Goal: Task Accomplishment & Management: Use online tool/utility

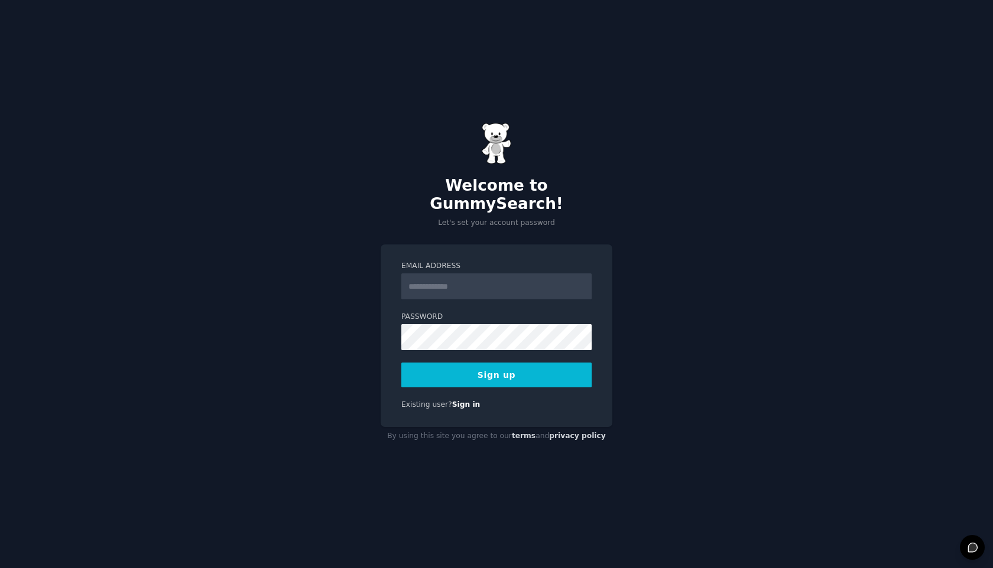
click at [450, 274] on input "Email Address" at bounding box center [496, 287] width 190 height 26
click at [450, 228] on div "Welcome to GummySearch! Let's set your account password Email Address Password …" at bounding box center [496, 284] width 993 height 568
click at [430, 279] on input "Email Address" at bounding box center [496, 287] width 190 height 26
type input "**********"
click at [486, 363] on button "Sign up" at bounding box center [496, 375] width 190 height 25
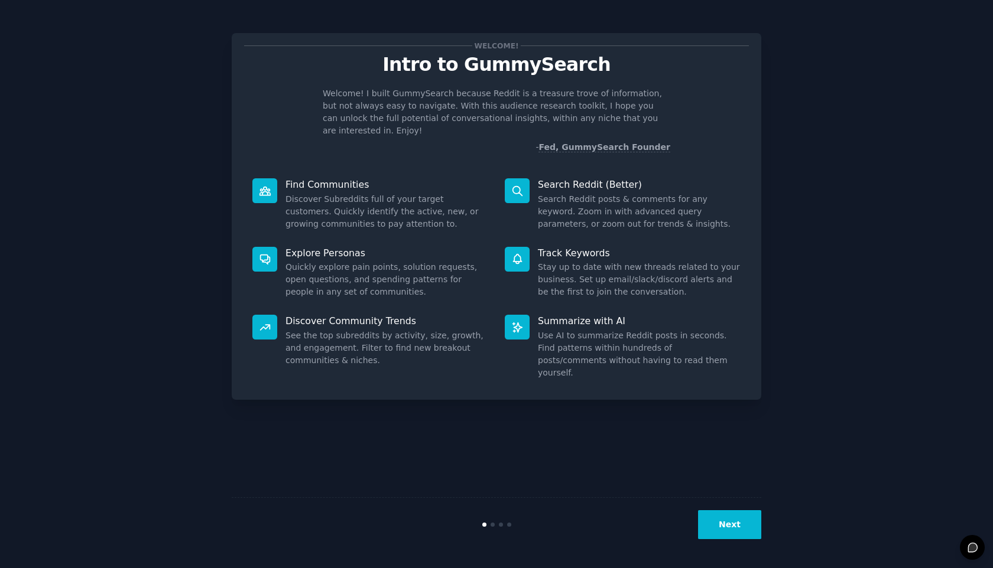
click at [724, 521] on button "Next" at bounding box center [729, 525] width 63 height 29
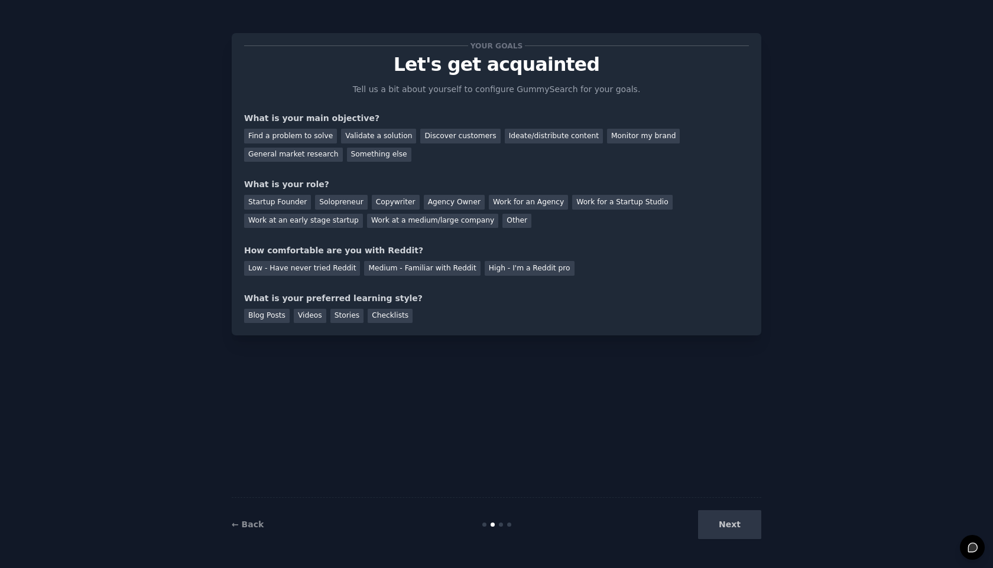
click at [723, 528] on div "Next" at bounding box center [672, 525] width 177 height 29
click at [297, 134] on div "Find a problem to solve" at bounding box center [290, 136] width 93 height 15
click at [334, 197] on div "Solopreneur" at bounding box center [341, 202] width 52 height 15
click at [308, 274] on div "Low - Have never tried Reddit" at bounding box center [302, 268] width 116 height 15
click at [334, 272] on div "Low - Have never tried Reddit" at bounding box center [302, 268] width 116 height 15
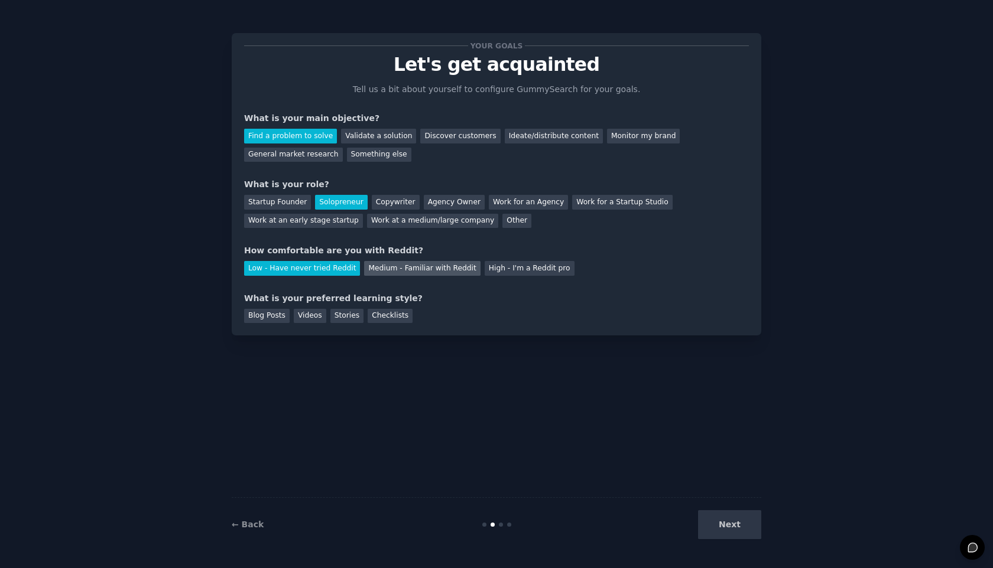
click at [377, 270] on div "Medium - Familiar with Reddit" at bounding box center [422, 268] width 116 height 15
click at [748, 522] on div "Next" at bounding box center [672, 525] width 177 height 29
click at [391, 322] on div "Checklists" at bounding box center [390, 316] width 45 height 15
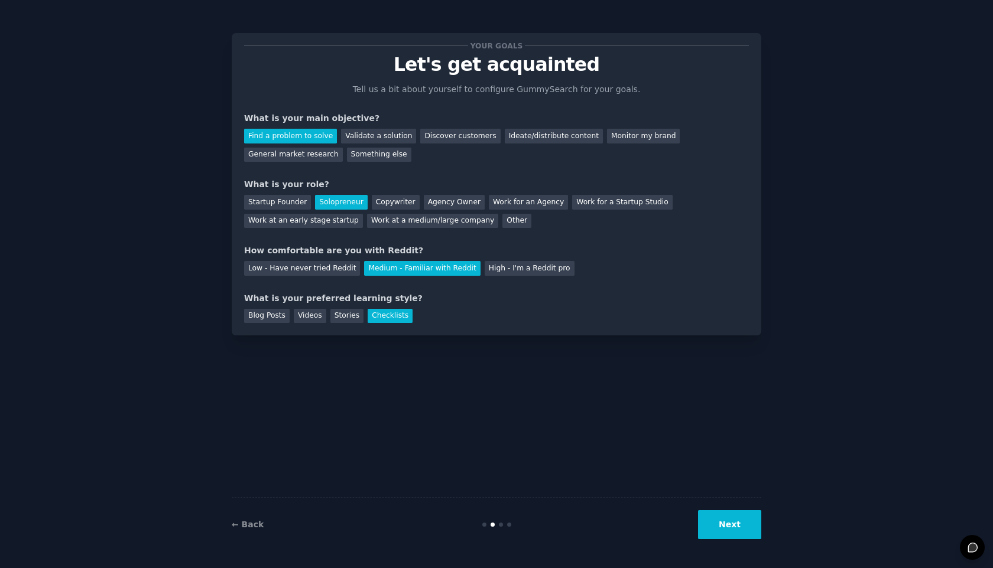
click at [740, 527] on button "Next" at bounding box center [729, 525] width 63 height 29
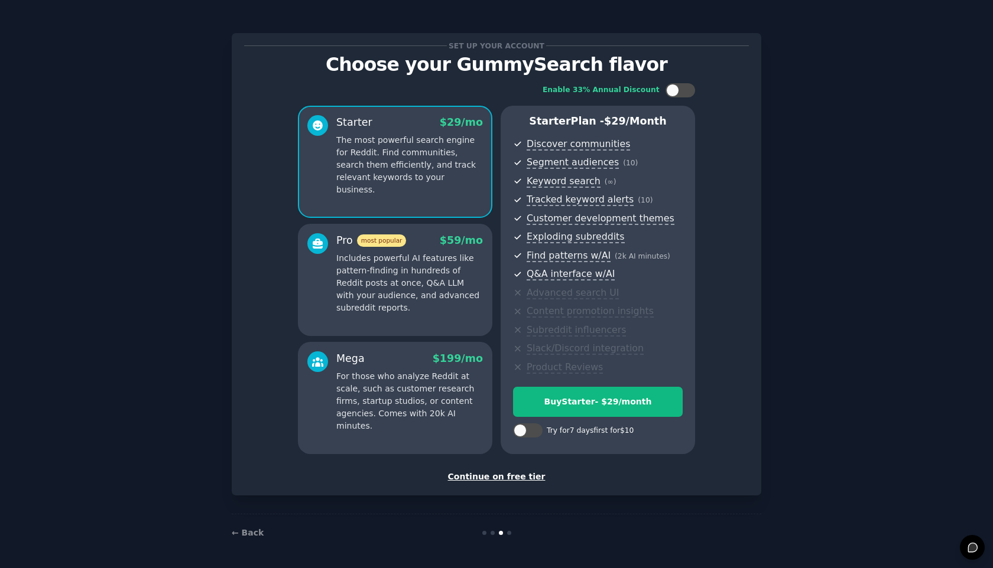
click at [501, 480] on div "Continue on free tier" at bounding box center [496, 477] width 505 height 12
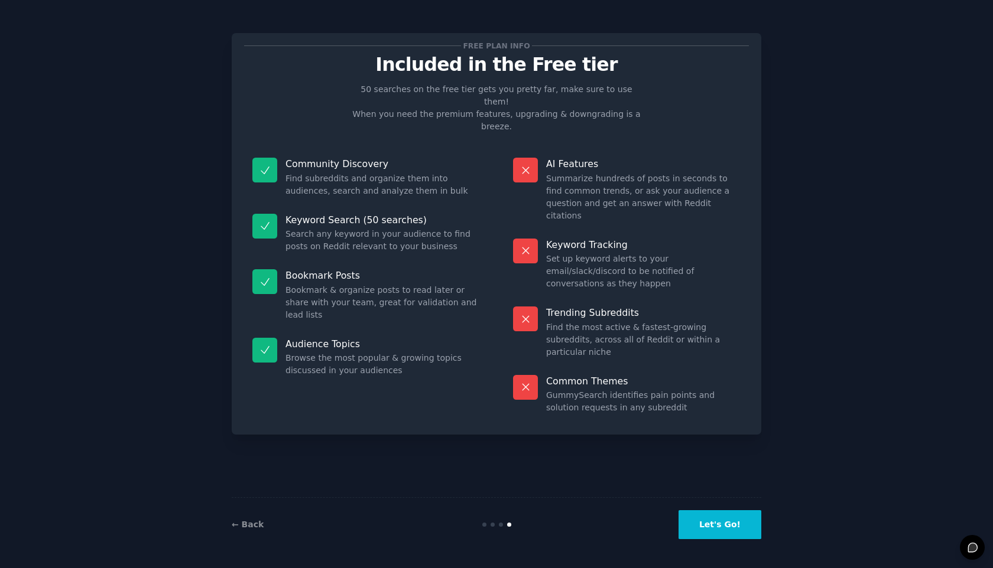
click at [704, 516] on button "Let's Go!" at bounding box center [719, 525] width 83 height 29
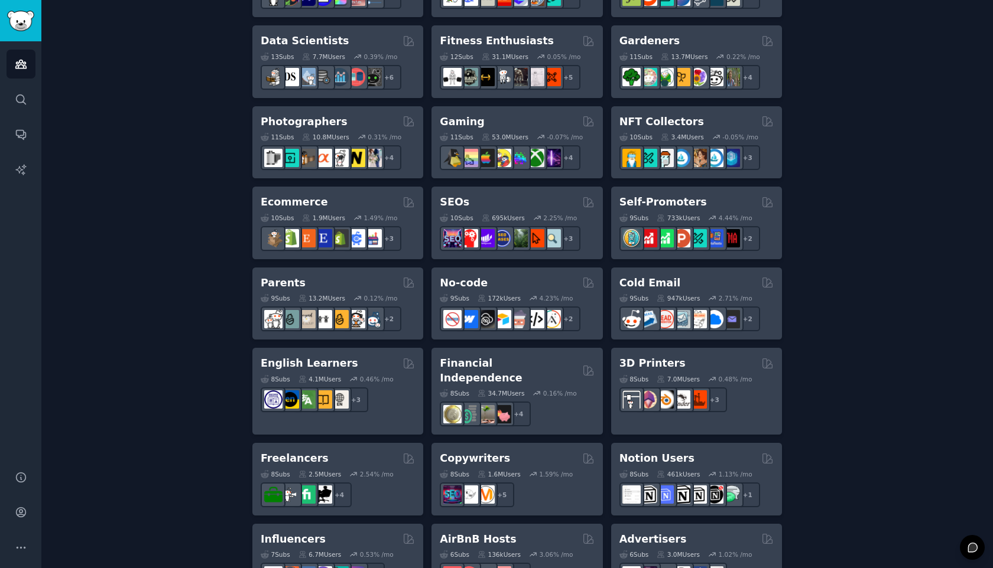
scroll to position [528, 0]
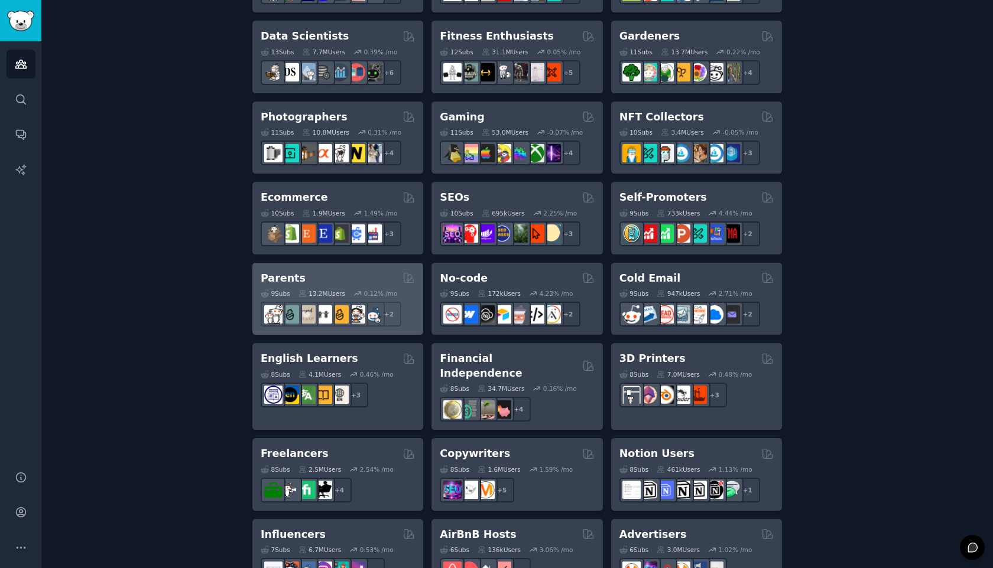
click at [316, 281] on div "Parents" at bounding box center [338, 278] width 154 height 15
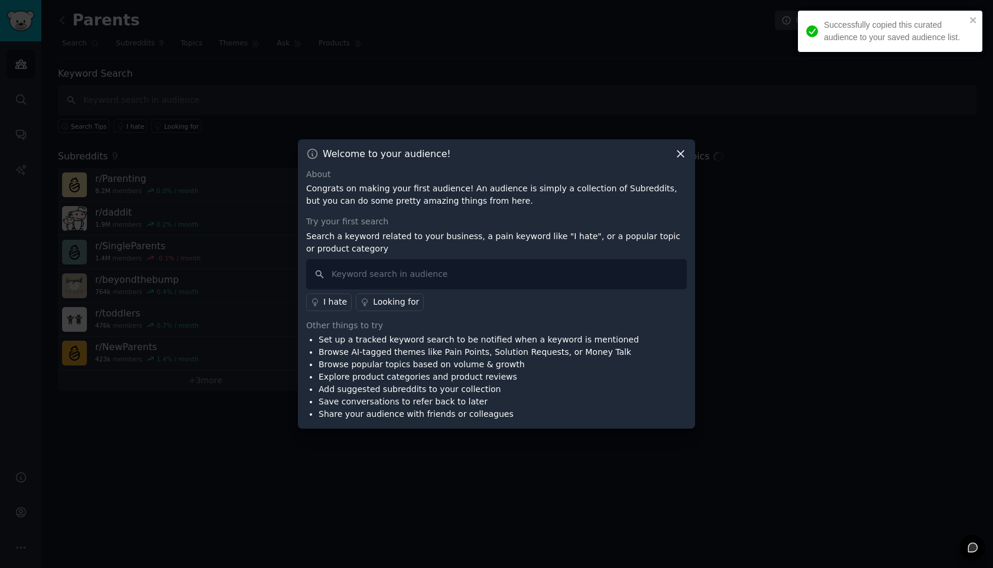
click at [979, 15] on div "Successfully copied this curated audience to your saved audience list." at bounding box center [890, 31] width 184 height 41
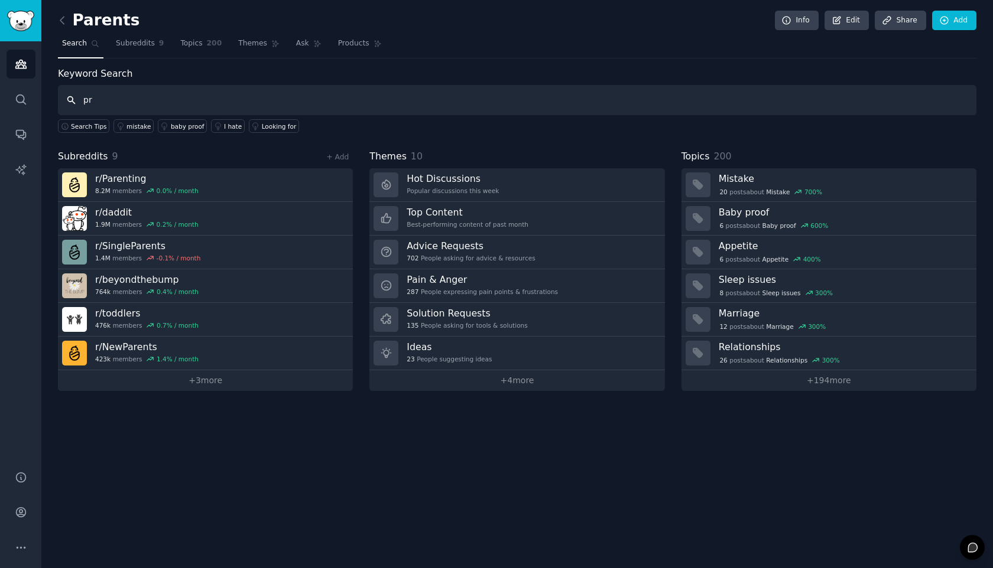
type input "p"
type input "urgent problem"
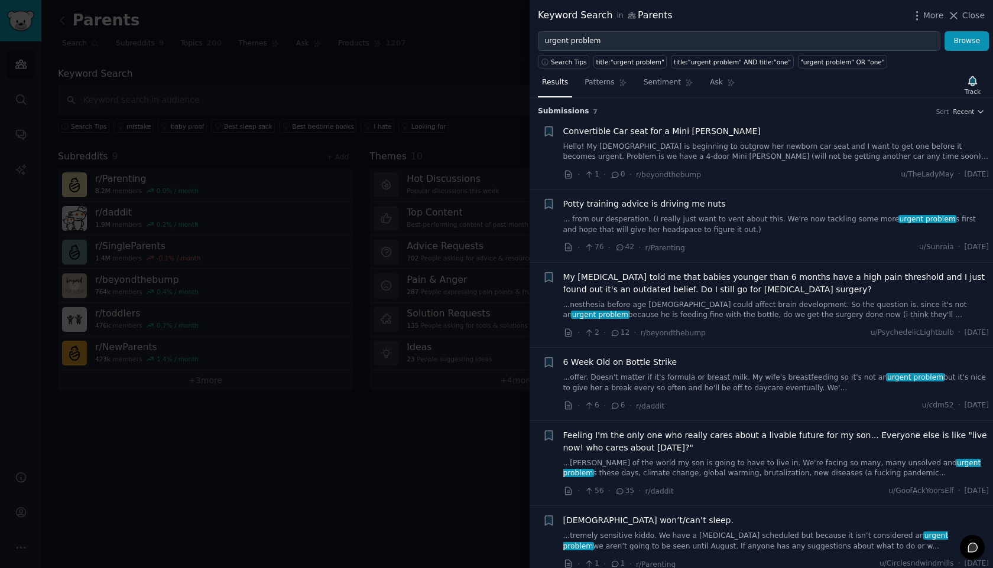
click at [393, 28] on div at bounding box center [496, 284] width 993 height 568
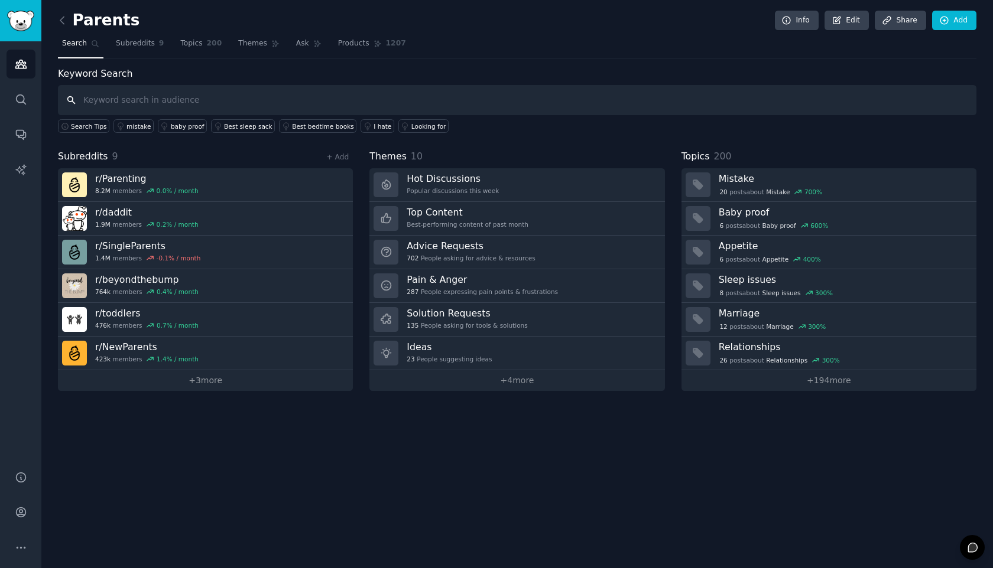
type input "a"
type input "s"
type input "daily habit app"
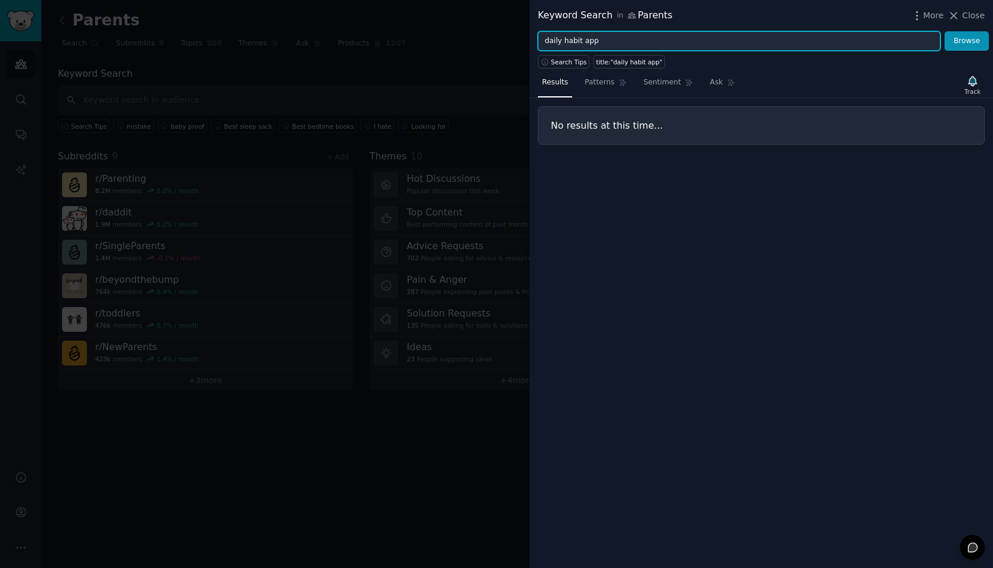
click at [587, 42] on input "daily habit app" at bounding box center [739, 41] width 402 height 20
type input "daily habit"
click at [944, 31] on button "Browse" at bounding box center [966, 41] width 44 height 20
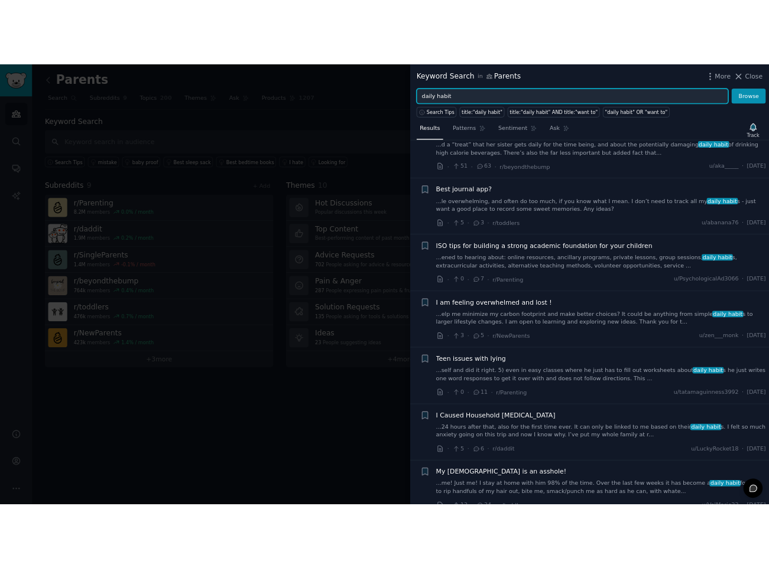
scroll to position [444, 0]
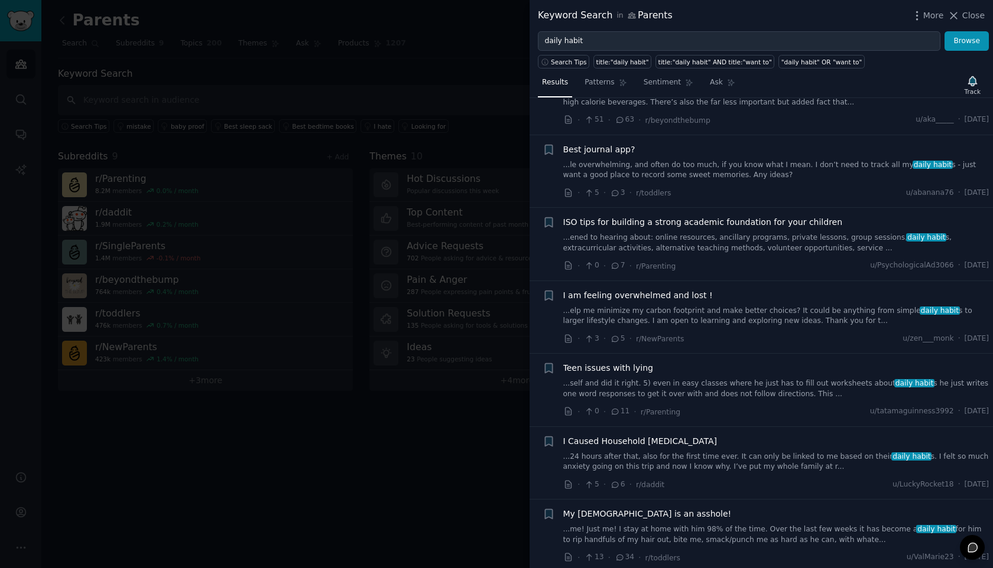
click at [424, 304] on div at bounding box center [496, 284] width 993 height 568
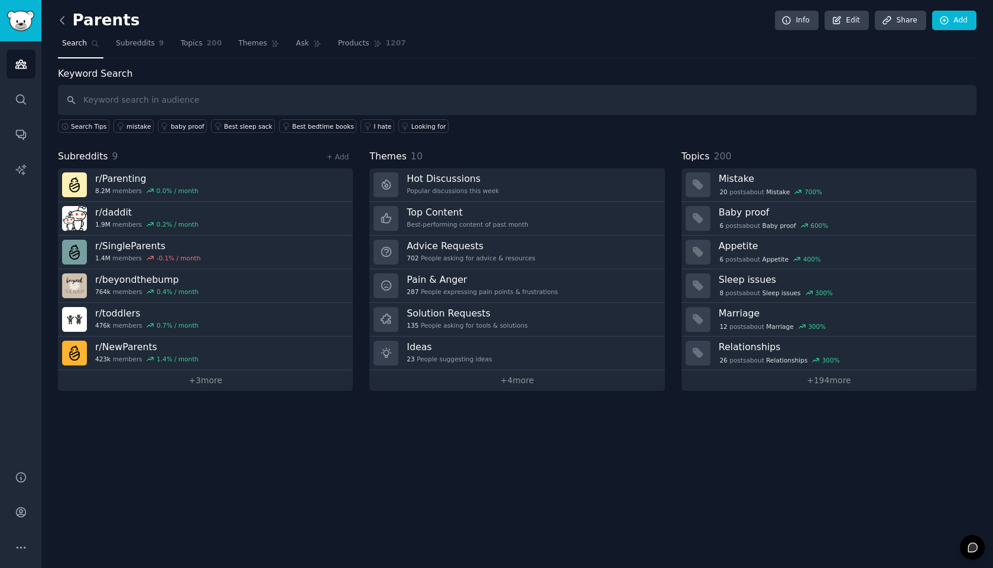
click at [62, 21] on icon at bounding box center [62, 20] width 12 height 12
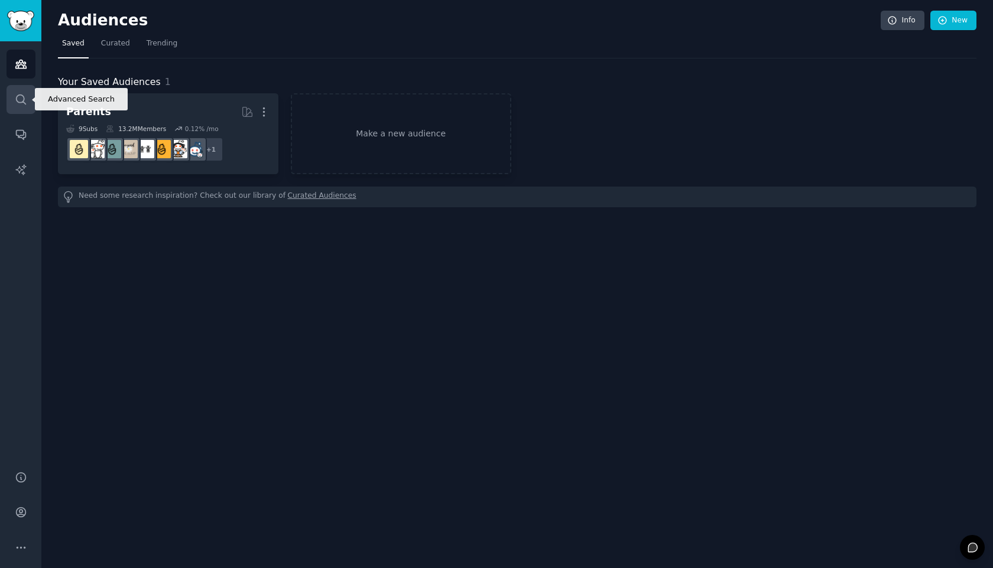
click at [18, 95] on icon "Sidebar" at bounding box center [20, 99] width 9 height 9
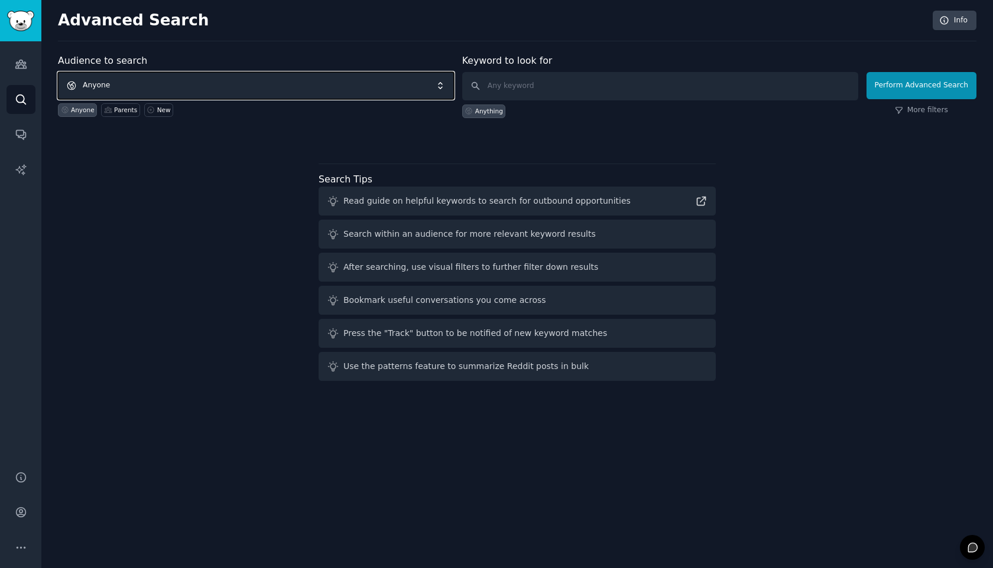
click at [258, 78] on span "Anyone" at bounding box center [256, 85] width 396 height 27
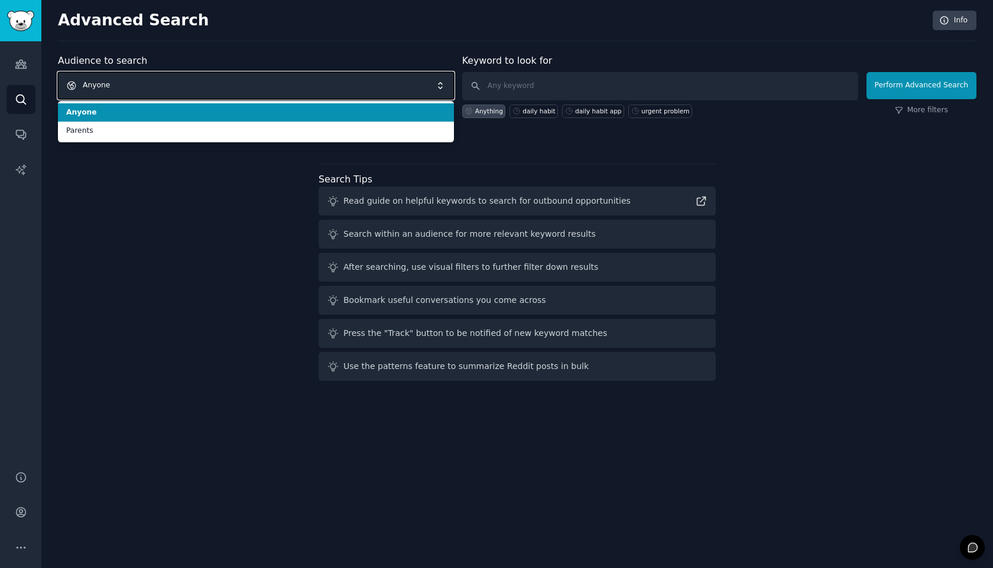
click at [236, 75] on span "Anyone" at bounding box center [256, 85] width 396 height 27
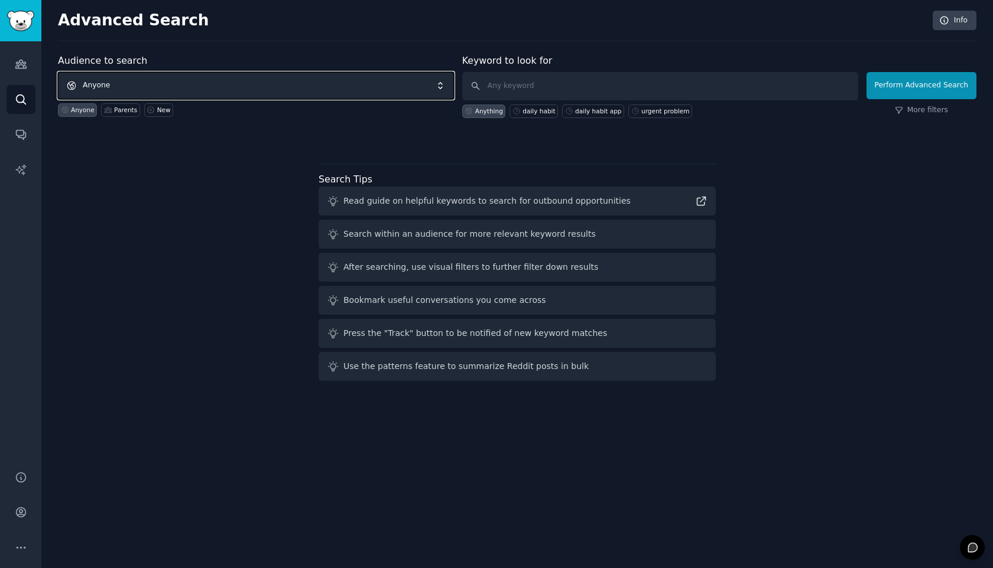
click at [236, 76] on span "Anyone" at bounding box center [256, 85] width 396 height 27
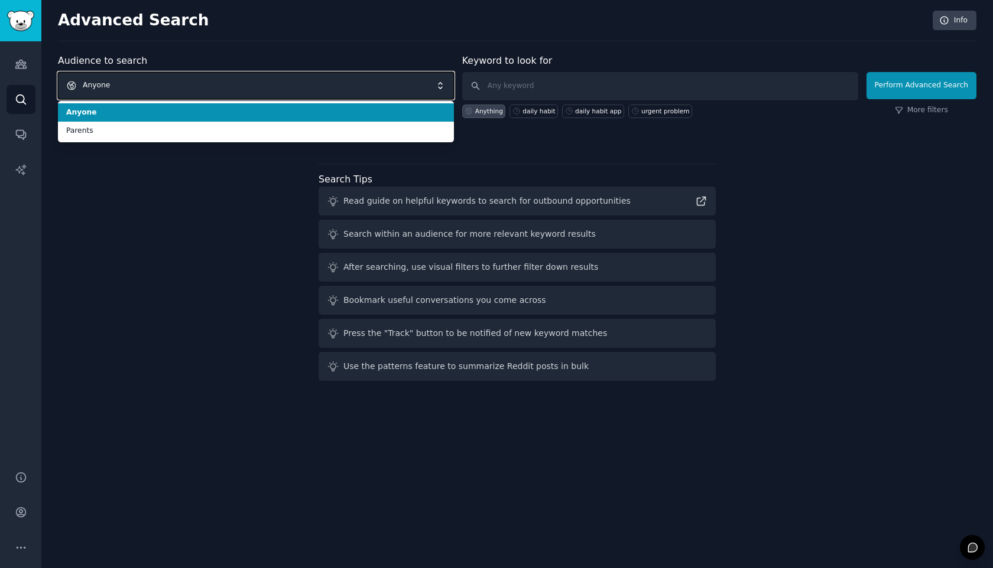
click at [236, 76] on span "Anyone" at bounding box center [256, 85] width 396 height 27
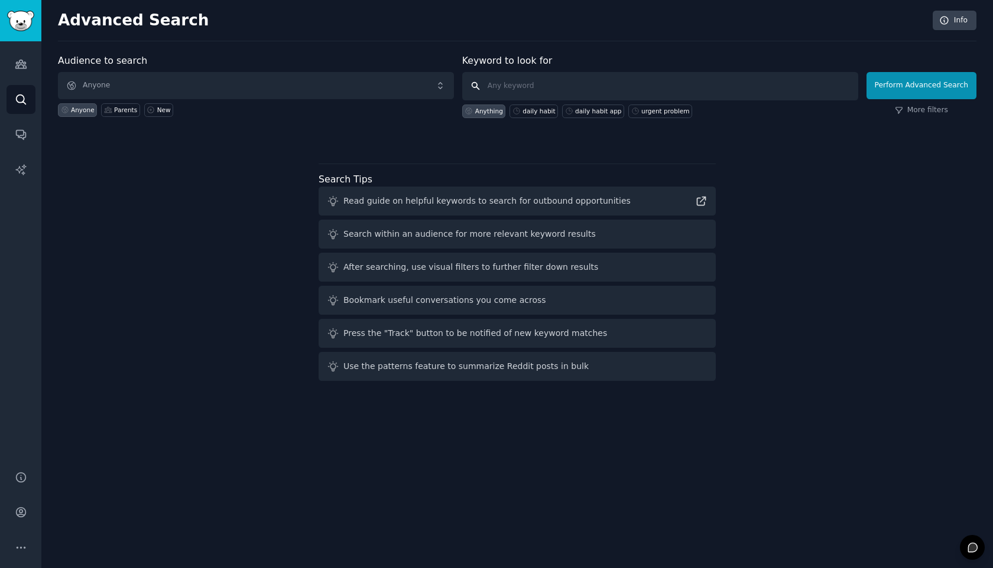
click at [509, 74] on input "text" at bounding box center [660, 86] width 396 height 28
click at [157, 110] on div "New" at bounding box center [164, 110] width 14 height 8
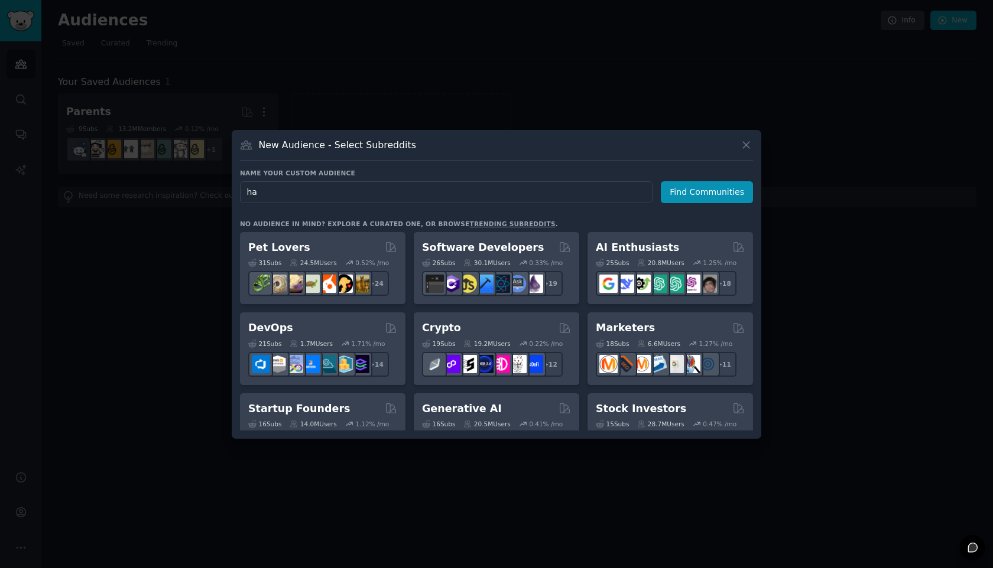
type input "h"
type input "tennis players"
click button "Find Communities" at bounding box center [707, 192] width 92 height 22
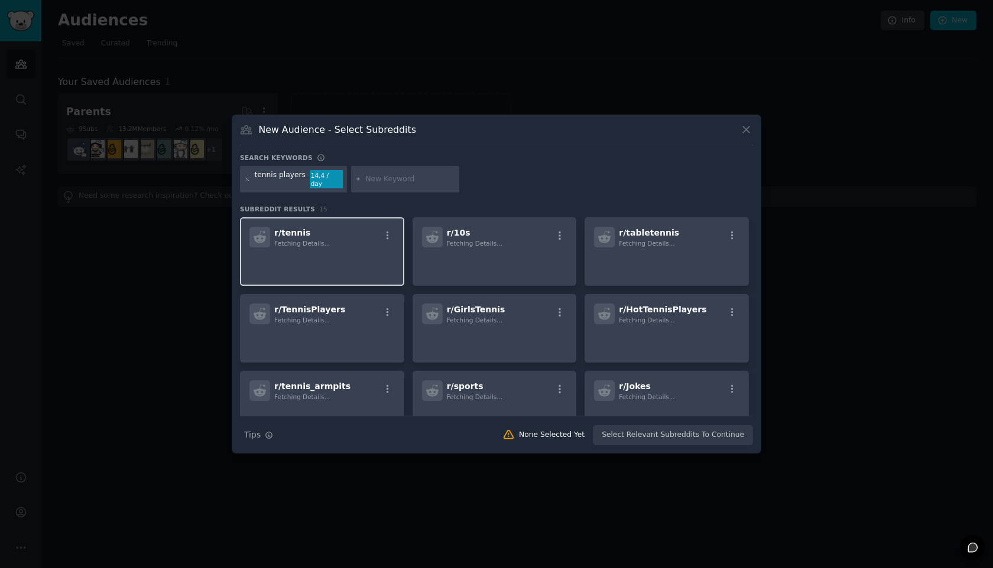
click at [329, 228] on div "r/ tennis Fetching Details..." at bounding box center [321, 237] width 145 height 21
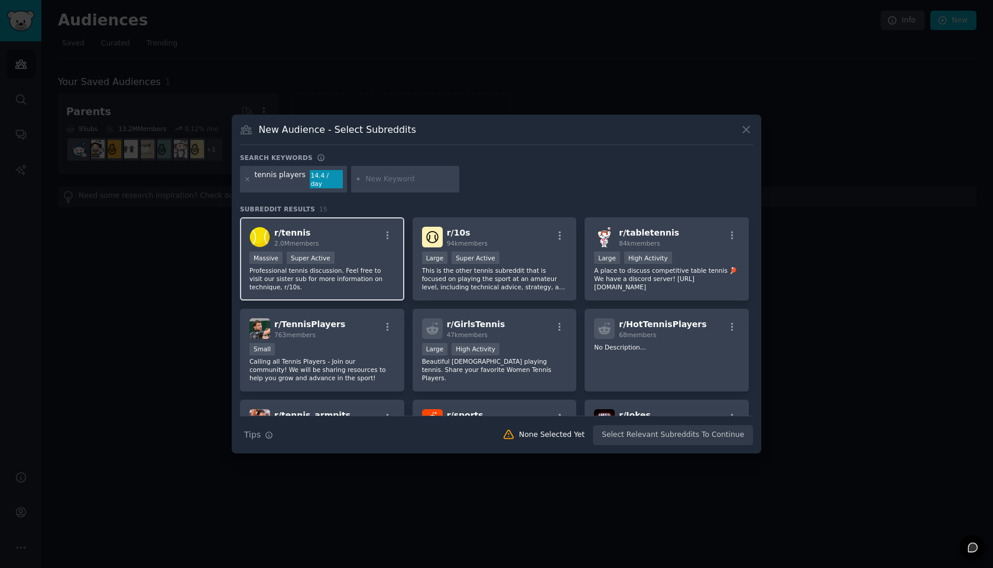
click at [336, 227] on div "r/ tennis 2.0M members" at bounding box center [321, 237] width 145 height 21
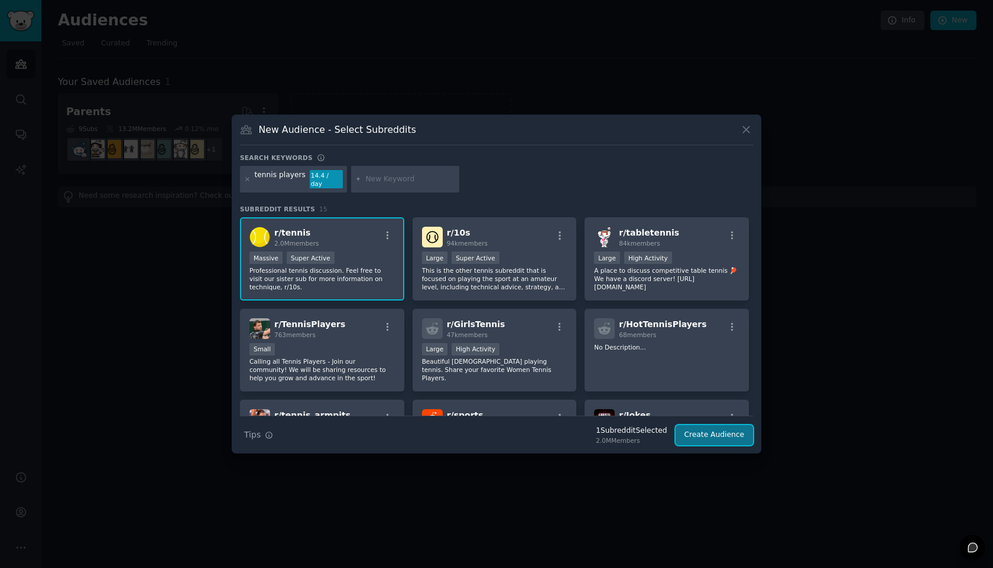
click at [730, 432] on button "Create Audience" at bounding box center [714, 435] width 78 height 20
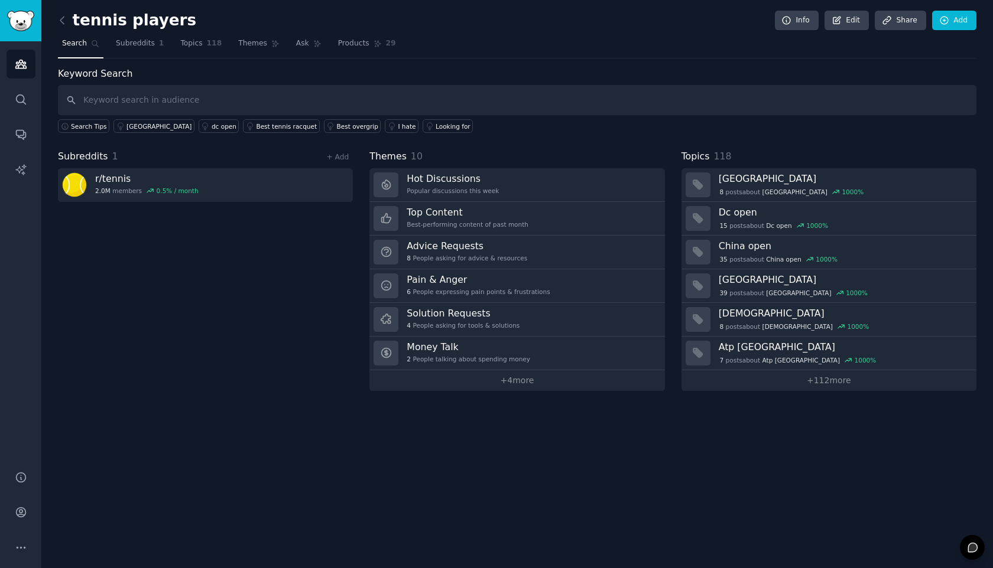
click at [345, 96] on input "text" at bounding box center [517, 100] width 918 height 30
type input "problem"
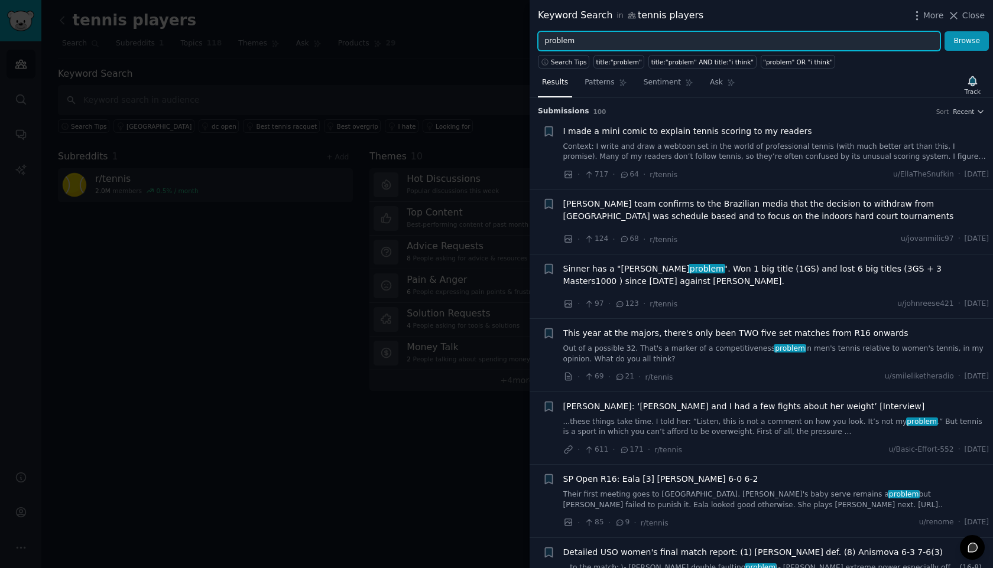
click at [576, 44] on input "problem" at bounding box center [739, 41] width 402 height 20
type input "how to"
click at [944, 31] on button "Browse" at bounding box center [966, 41] width 44 height 20
